Goal: Browse casually: Explore the website without a specific task or goal

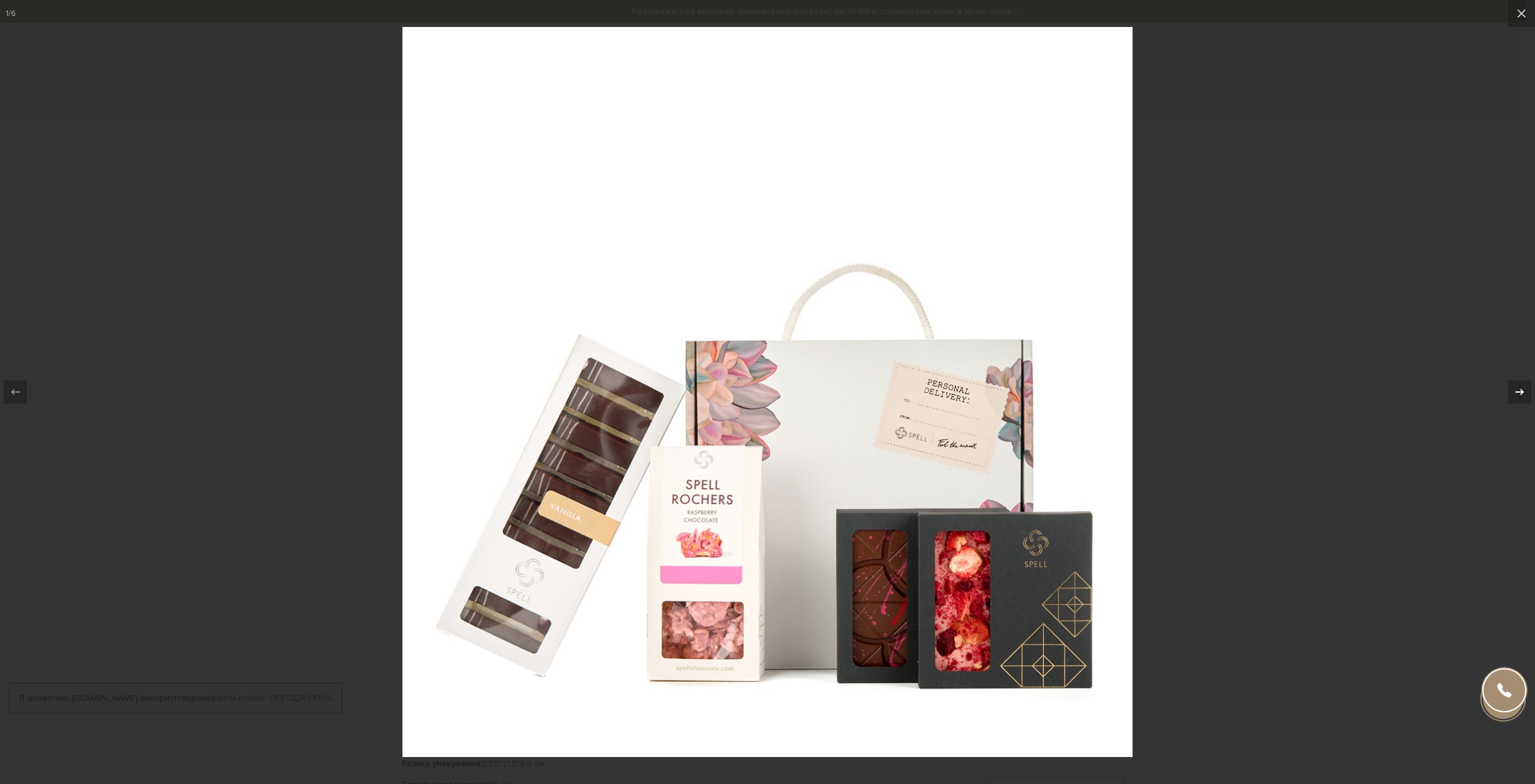
click at [1521, 397] on icon at bounding box center [1520, 392] width 15 height 15
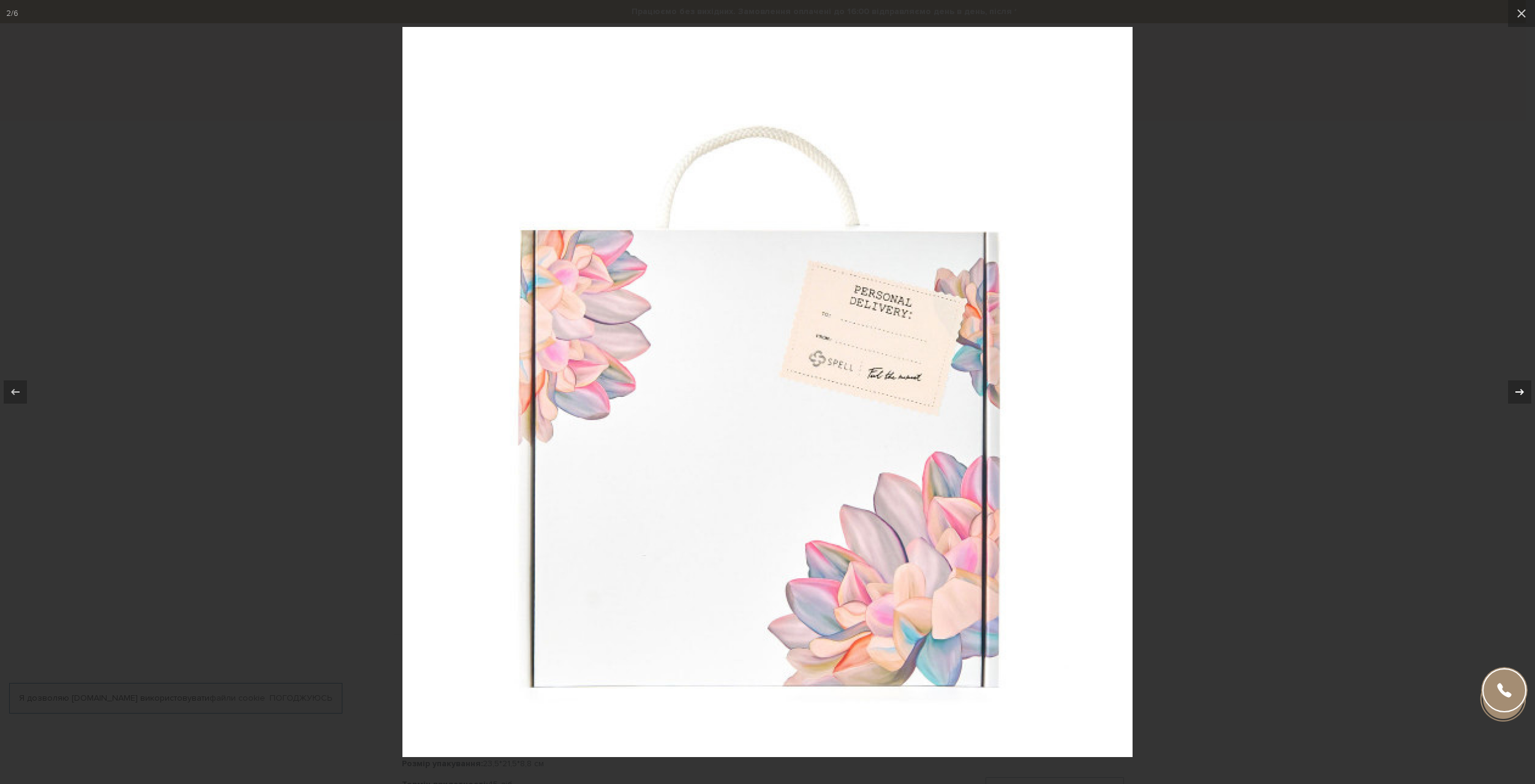
click at [1521, 397] on icon at bounding box center [1520, 392] width 15 height 15
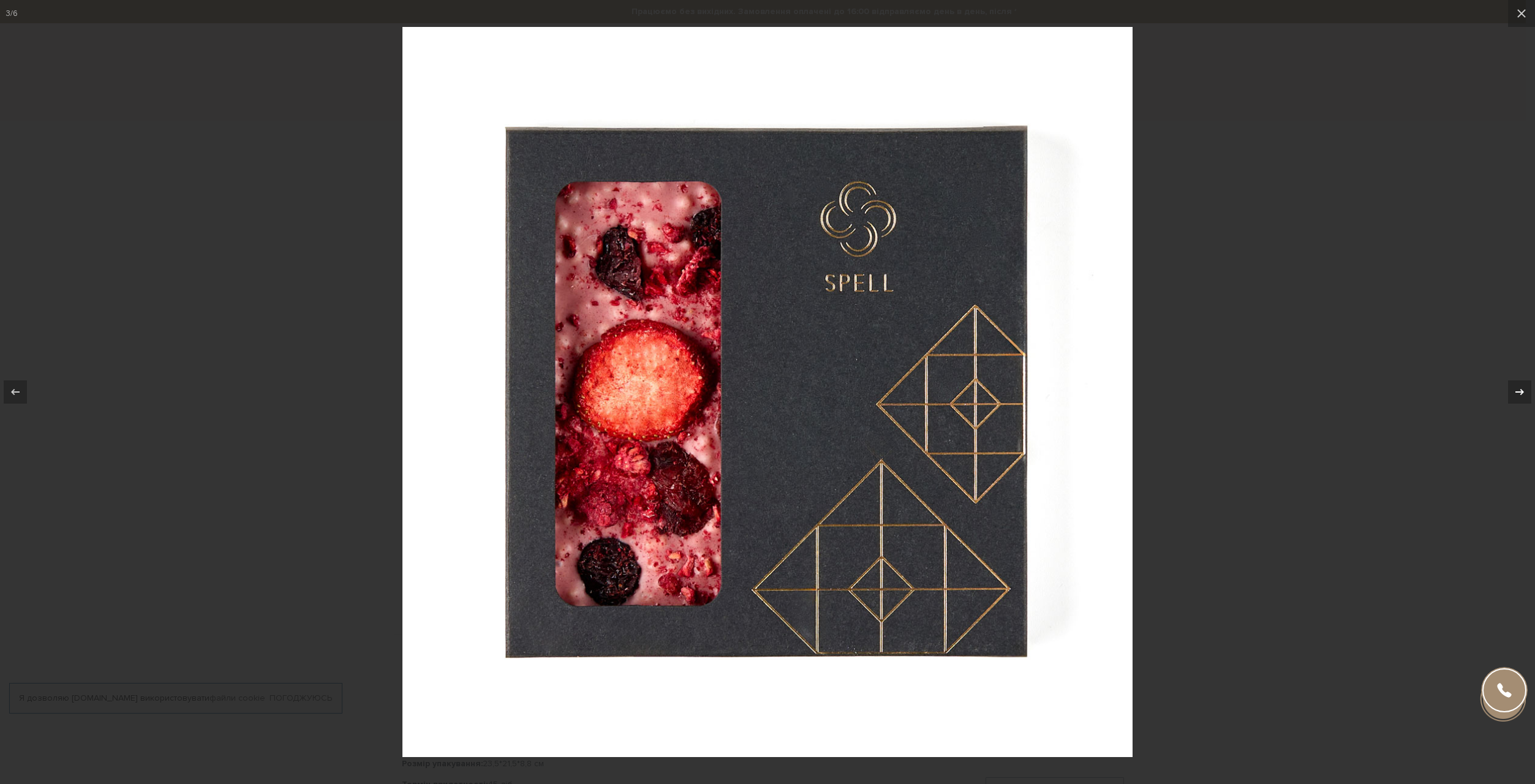
click at [1519, 397] on icon at bounding box center [1520, 392] width 15 height 15
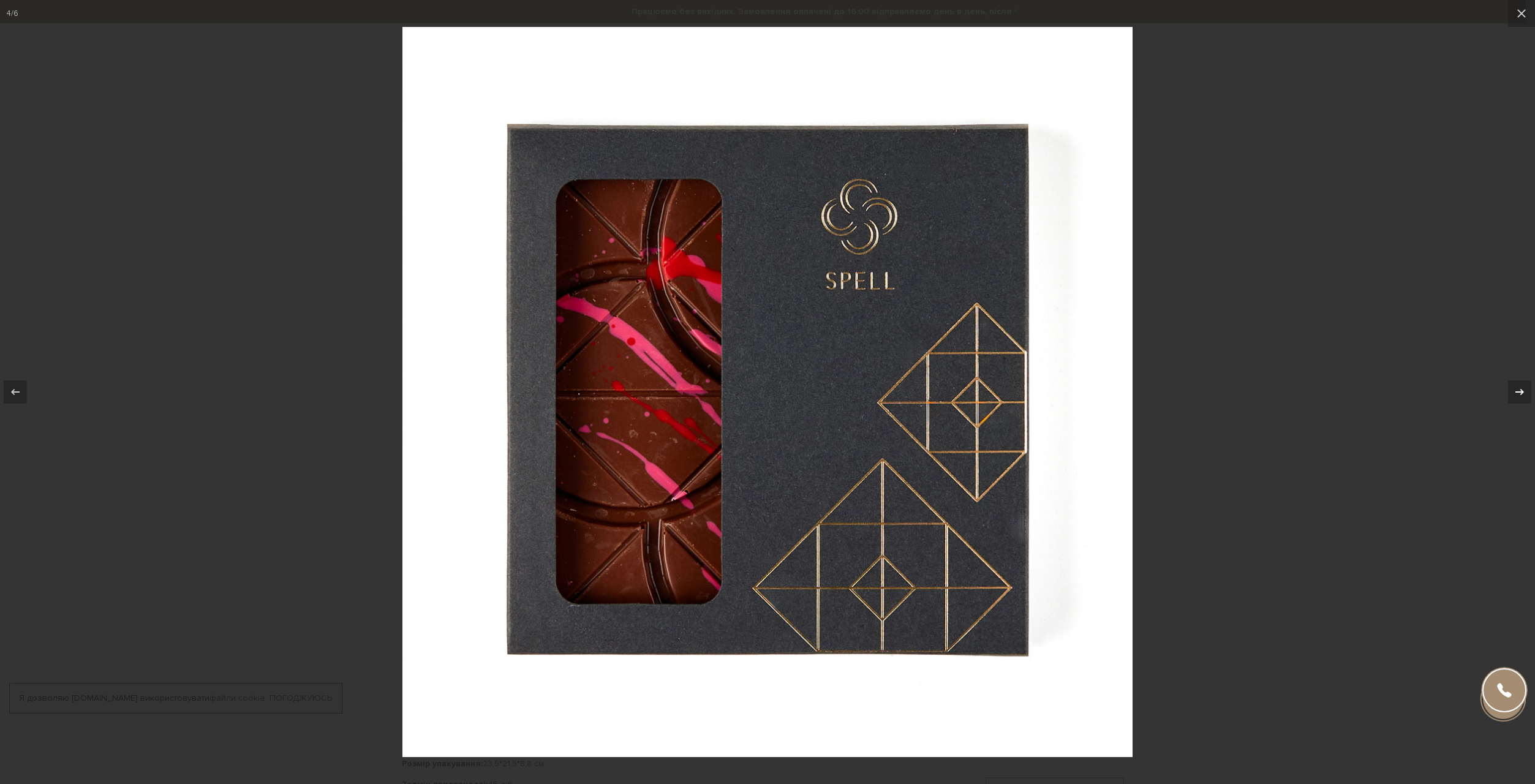
click at [1517, 397] on icon at bounding box center [1520, 392] width 15 height 15
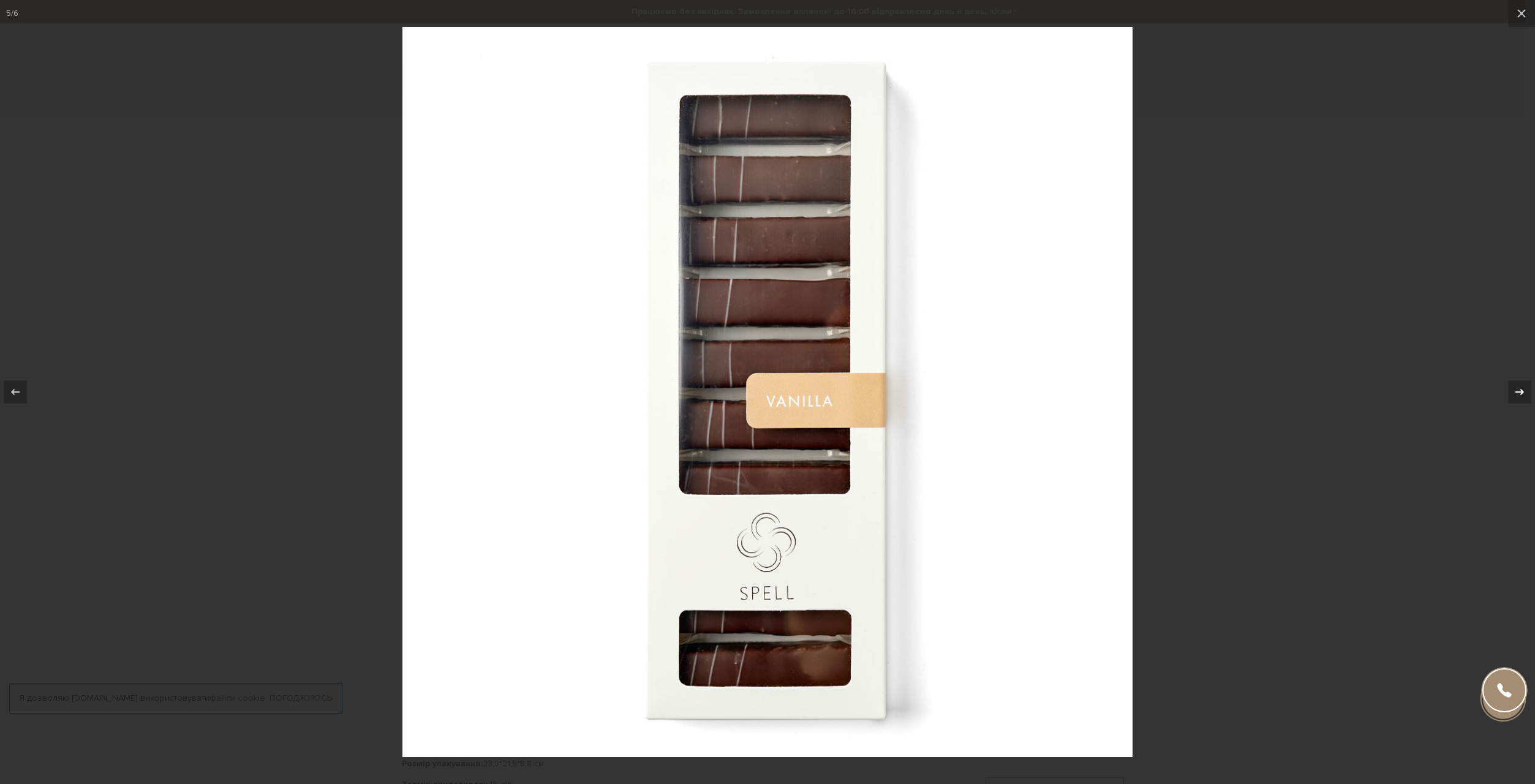
click at [1514, 396] on icon at bounding box center [1520, 392] width 15 height 15
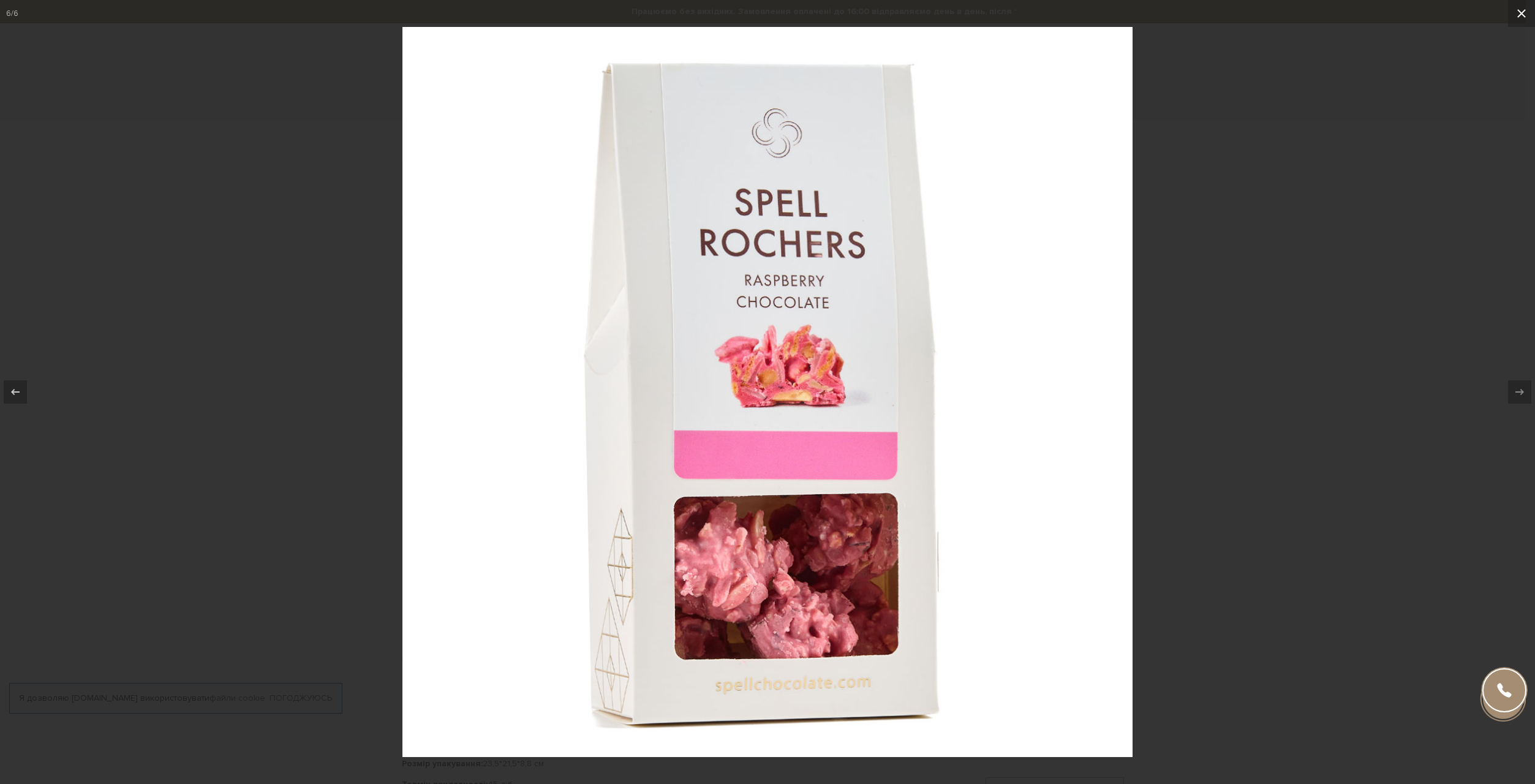
click at [1518, 16] on icon at bounding box center [1521, 13] width 8 height 8
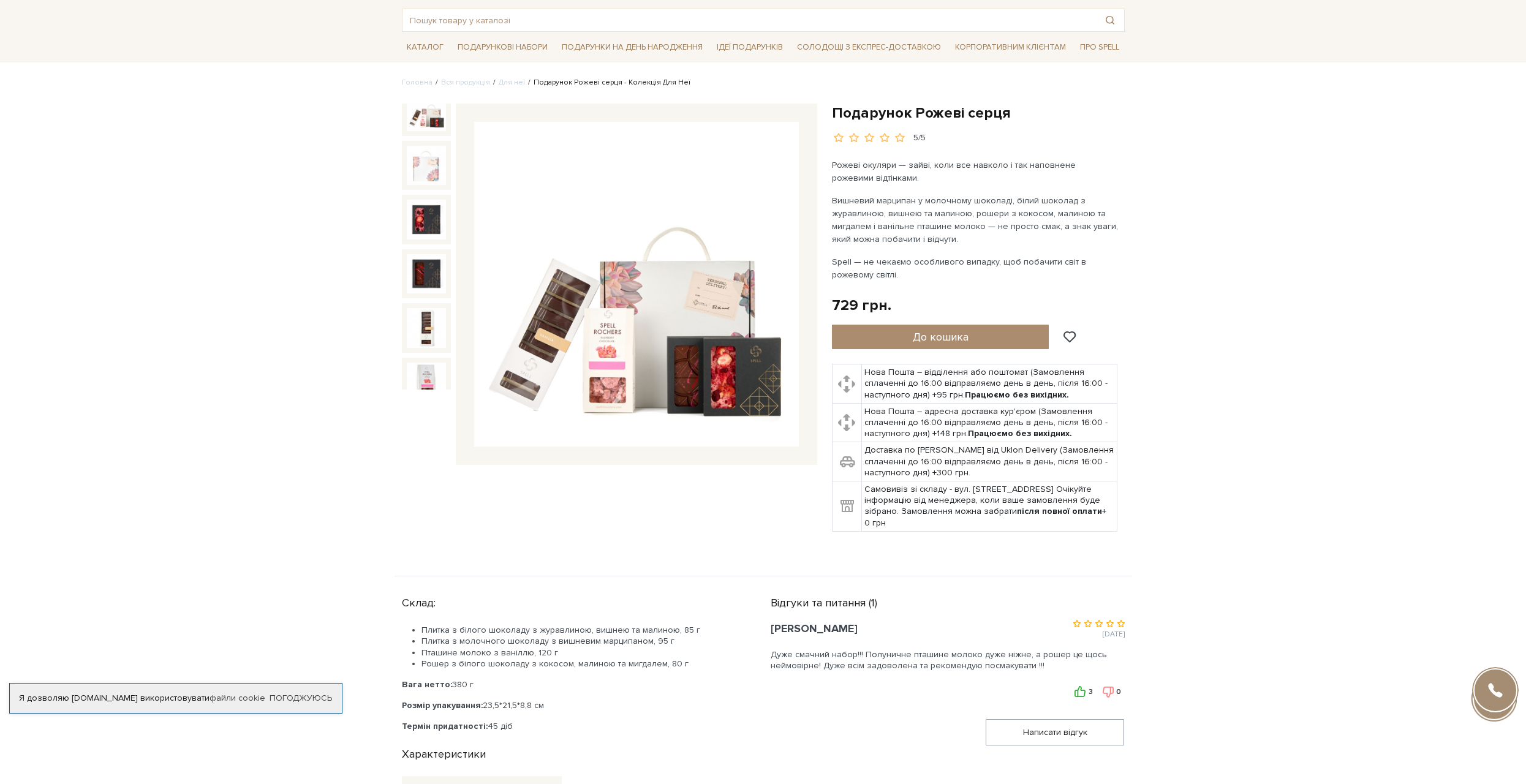
scroll to position [61, 0]
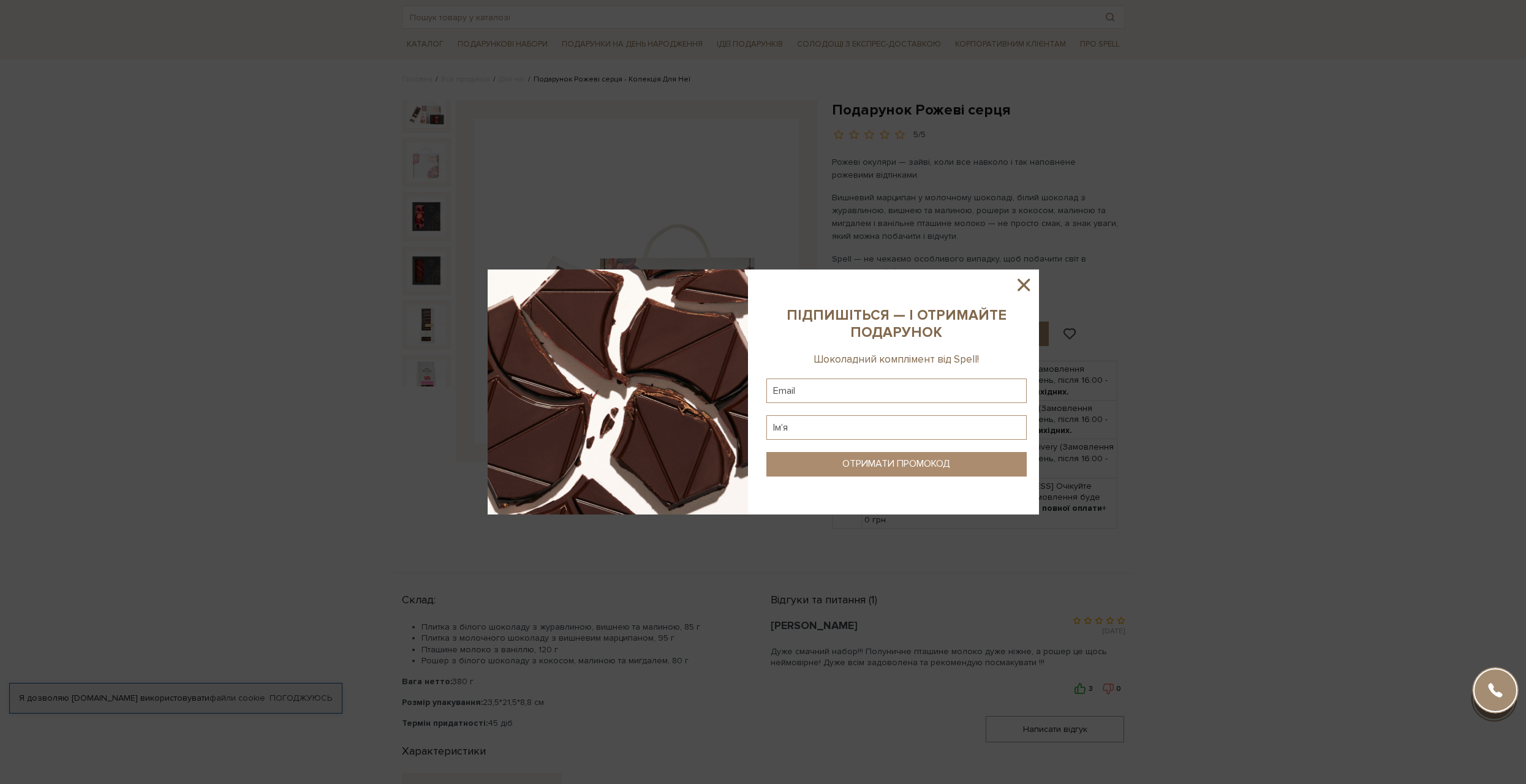
click at [1023, 288] on icon at bounding box center [1023, 284] width 13 height 13
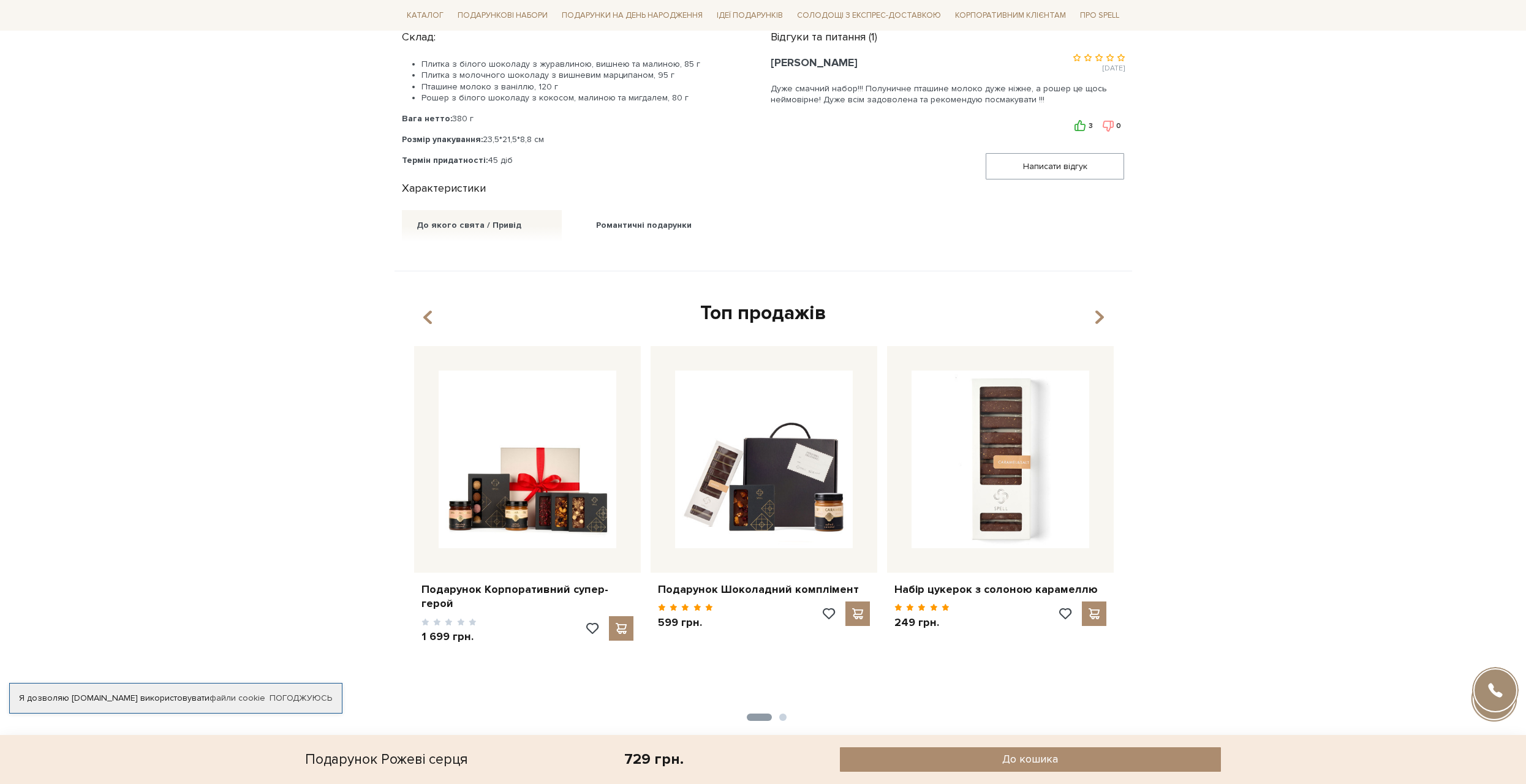
scroll to position [592, 0]
